Goal: Find specific page/section: Find specific page/section

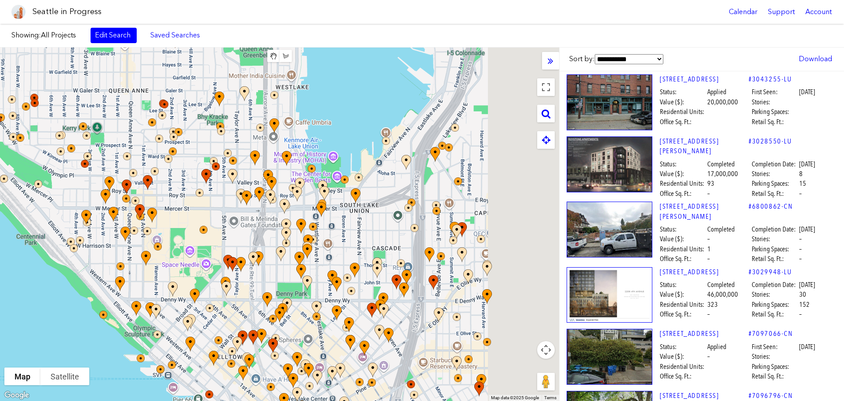
drag, startPoint x: 456, startPoint y: 188, endPoint x: 356, endPoint y: 257, distance: 121.4
click at [356, 257] on div "To navigate, press the arrow keys." at bounding box center [279, 223] width 559 height 353
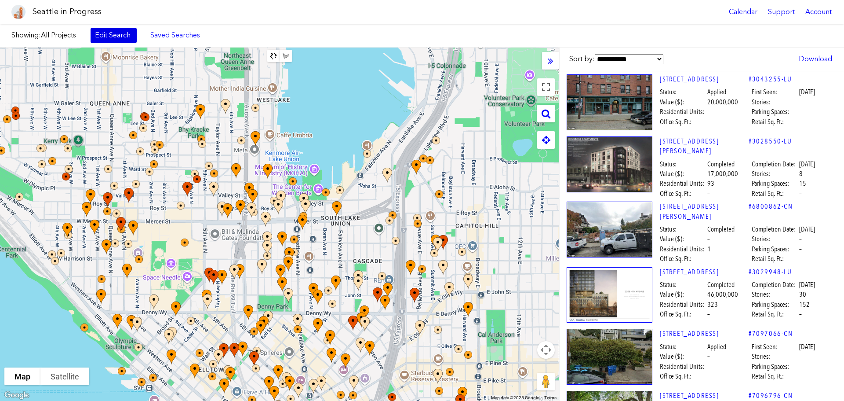
click at [124, 35] on link "Edit Search" at bounding box center [114, 35] width 46 height 15
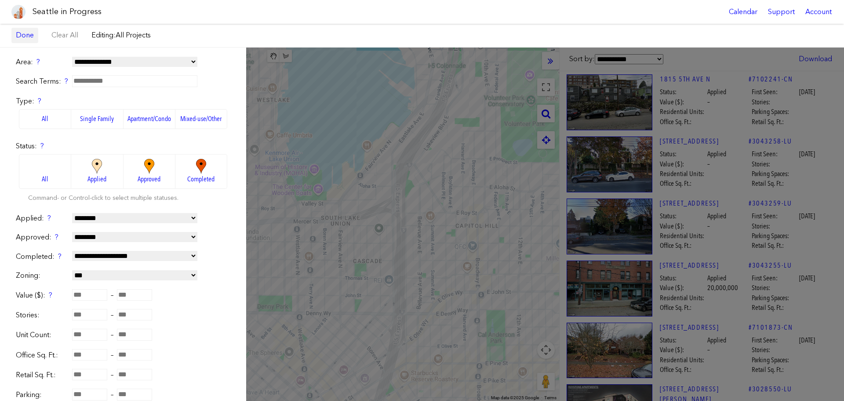
click at [33, 32] on link "Done" at bounding box center [24, 35] width 27 height 15
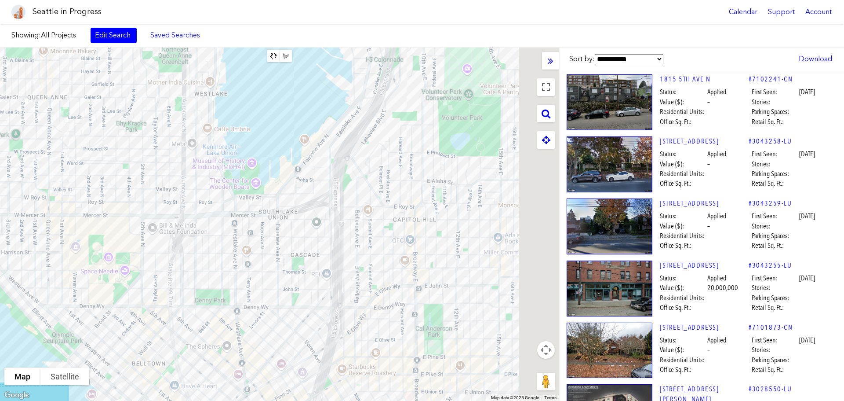
drag, startPoint x: 403, startPoint y: 204, endPoint x: 263, endPoint y: 183, distance: 141.9
click at [263, 183] on div "To navigate, press the arrow keys." at bounding box center [279, 223] width 559 height 353
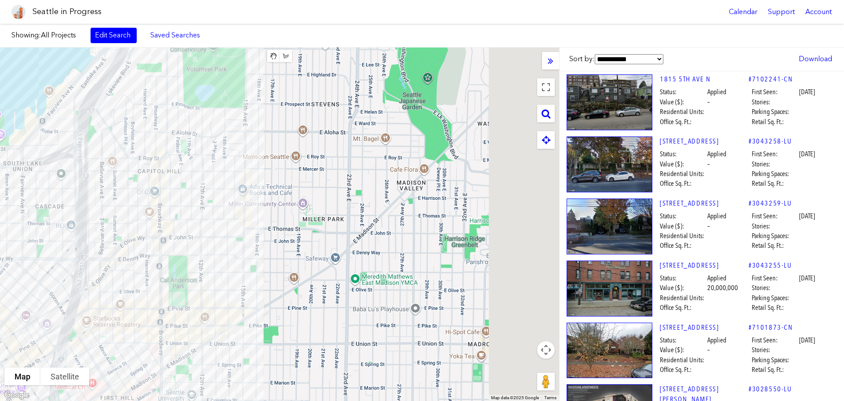
drag, startPoint x: 327, startPoint y: 215, endPoint x: 208, endPoint y: 201, distance: 119.9
click at [208, 201] on div "To navigate, press the arrow keys." at bounding box center [279, 223] width 559 height 353
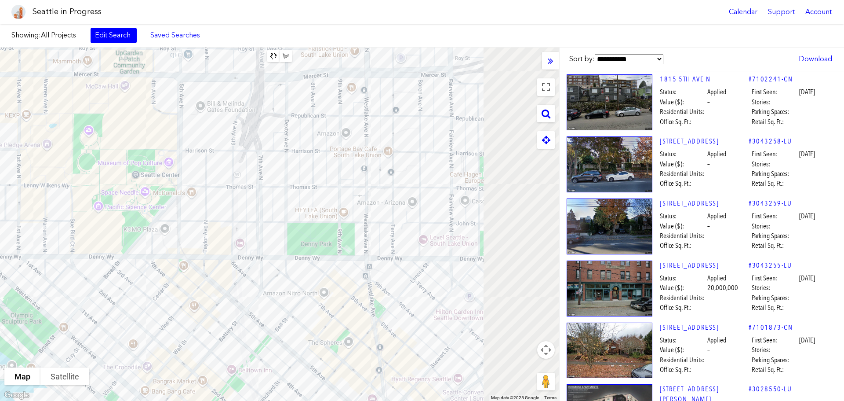
drag, startPoint x: 380, startPoint y: 264, endPoint x: 165, endPoint y: 269, distance: 214.7
click at [165, 269] on div "To navigate, press the arrow keys." at bounding box center [279, 223] width 559 height 353
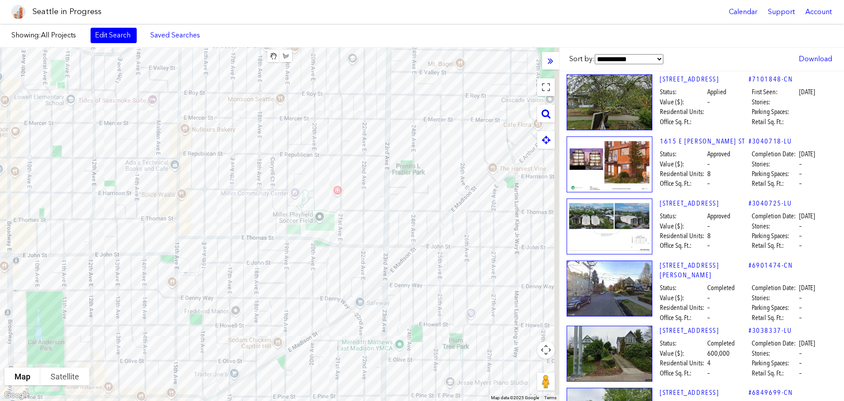
drag, startPoint x: 449, startPoint y: 190, endPoint x: 325, endPoint y: 209, distance: 125.0
click at [325, 209] on div "To navigate, press the arrow keys." at bounding box center [279, 223] width 559 height 353
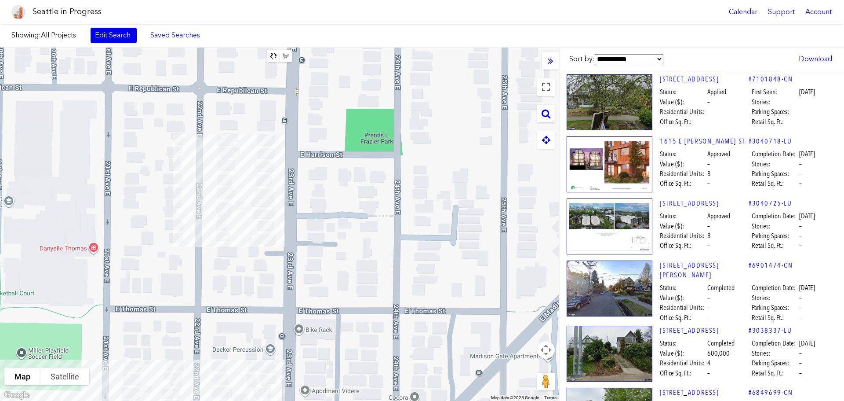
drag, startPoint x: 304, startPoint y: 230, endPoint x: 284, endPoint y: 373, distance: 144.4
click at [284, 373] on div "To navigate, press the arrow keys." at bounding box center [279, 223] width 559 height 353
